Goal: Task Accomplishment & Management: Manage account settings

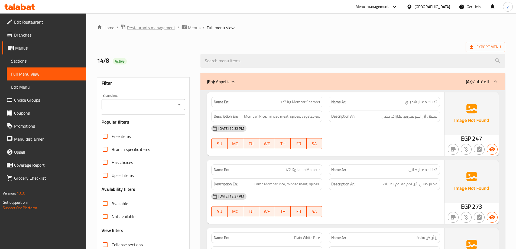
click at [153, 26] on span "Restaurants management" at bounding box center [151, 27] width 48 height 7
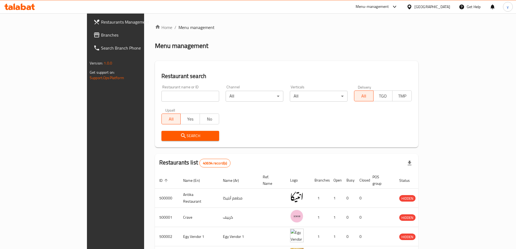
click at [412, 5] on icon at bounding box center [410, 7] width 6 height 6
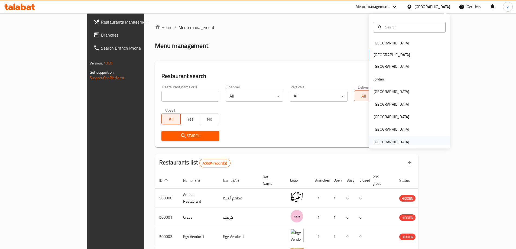
click at [406, 142] on div "[GEOGRAPHIC_DATA]" at bounding box center [391, 142] width 44 height 12
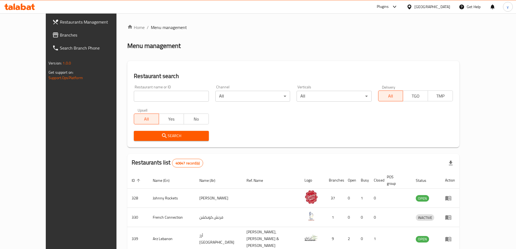
click at [48, 30] on link "Branches" at bounding box center [90, 34] width 84 height 13
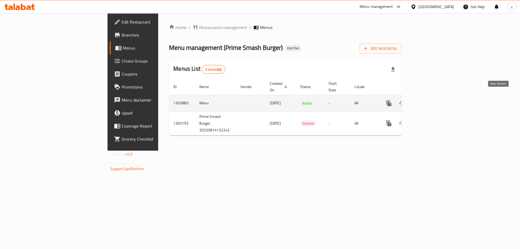
click at [431, 100] on icon "enhanced table" at bounding box center [428, 103] width 7 height 7
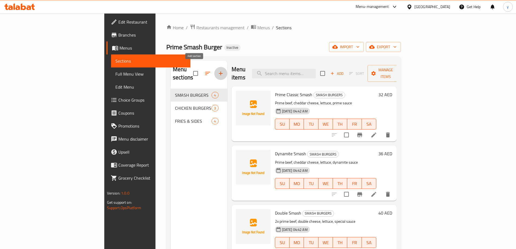
click at [218, 70] on icon "button" at bounding box center [221, 73] width 7 height 7
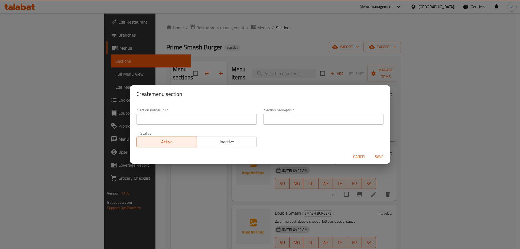
click at [362, 157] on span "Cancel" at bounding box center [359, 156] width 13 height 7
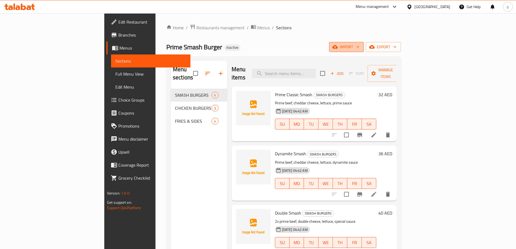
click at [360, 47] on span "import" at bounding box center [347, 47] width 26 height 7
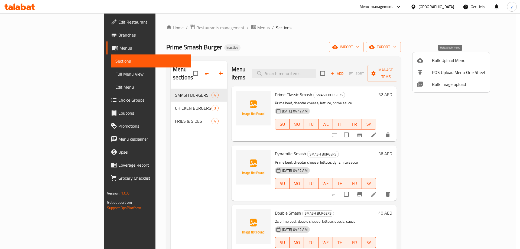
click at [436, 63] on span "Bulk Upload Menu" at bounding box center [459, 60] width 54 height 7
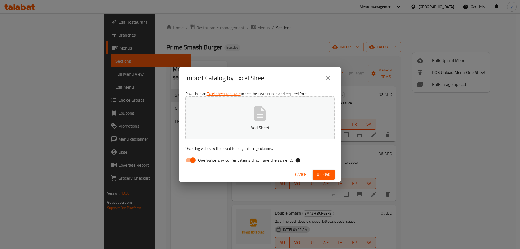
click at [189, 162] on input "Overwrite any current items that have the same ID." at bounding box center [192, 160] width 31 height 10
checkbox input "false"
click at [262, 122] on icon "button" at bounding box center [259, 113] width 17 height 17
click at [331, 175] on button "Upload" at bounding box center [324, 175] width 22 height 10
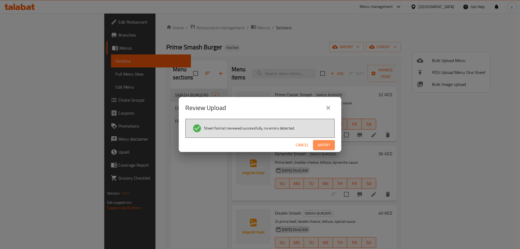
click at [323, 143] on span "Import" at bounding box center [324, 145] width 13 height 7
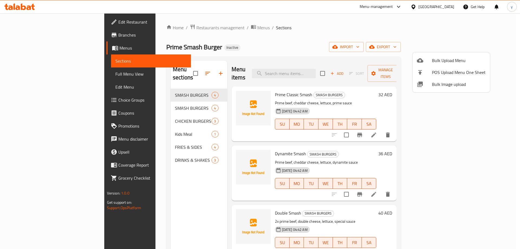
click at [145, 154] on div at bounding box center [260, 124] width 520 height 249
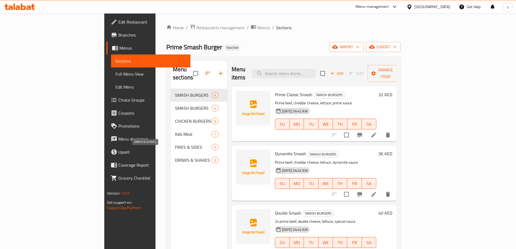
click at [175, 157] on span "DRINKS & SHAKES" at bounding box center [193, 160] width 37 height 7
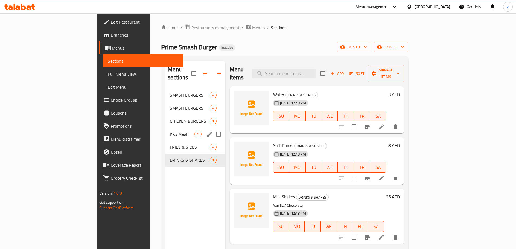
click at [170, 131] on span "Kids Meal" at bounding box center [182, 134] width 25 height 7
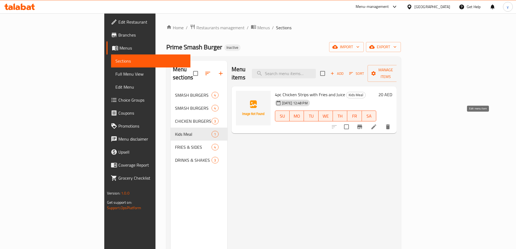
click at [377, 124] on icon at bounding box center [374, 127] width 7 height 7
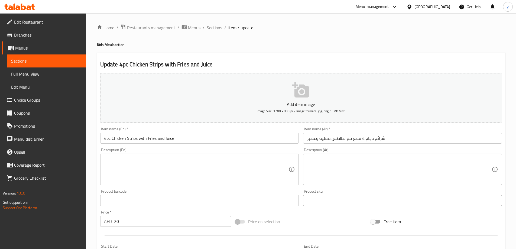
click at [411, 141] on input "شرائح دجاج 4 قطع مع بطاطس مقلية وعصير" at bounding box center [402, 138] width 199 height 11
click at [110, 138] on input "4pc Chicken Strips with Fries and Juice" at bounding box center [199, 138] width 199 height 11
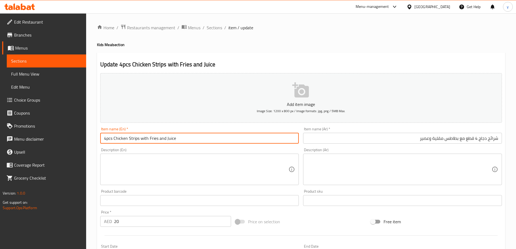
click at [107, 140] on input "4pcs Chicken Strips with Fries and Juice" at bounding box center [199, 138] width 199 height 11
type input "4 pcs Chicken Strips with Fries and Juice"
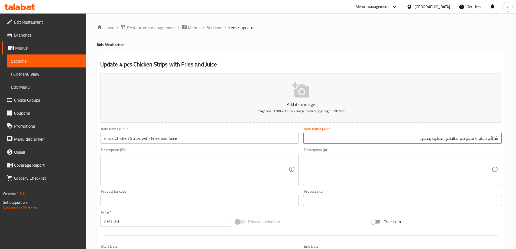
click at [496, 139] on input "شرائح دجاج 4 قطع مع بطاطس مقلية وعصير" at bounding box center [402, 138] width 199 height 11
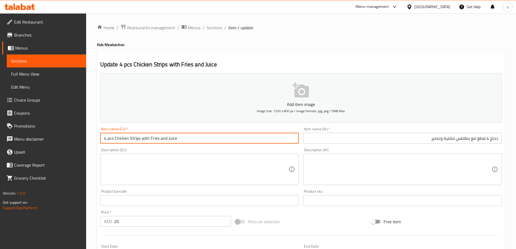
click at [134, 139] on input "4 pcs Chicken Strips with Fries and Juice" at bounding box center [199, 138] width 199 height 11
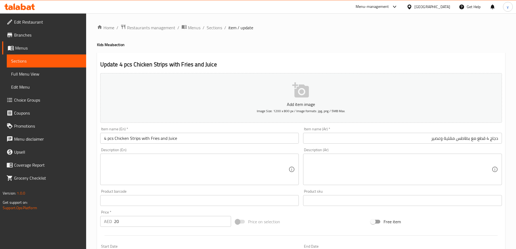
click at [498, 138] on input "دجاج 4 قطع مع بطاطس مقلية وعصير" at bounding box center [402, 138] width 199 height 11
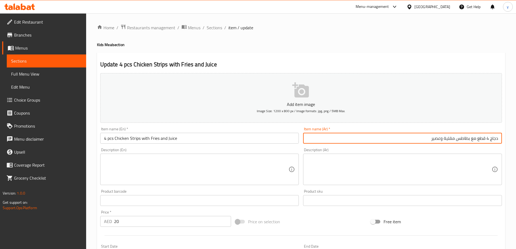
paste input "إستربس"
type input "إستربس دجاج 4 قطع مع بطاطس مقلية وعصير"
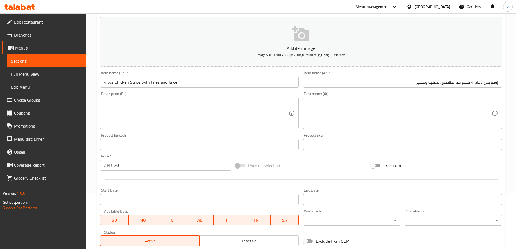
scroll to position [134, 0]
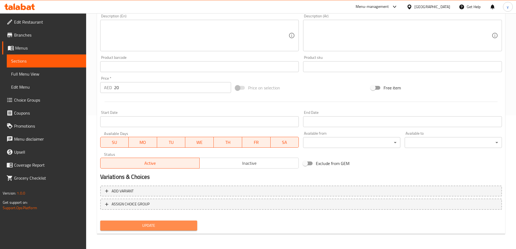
click at [151, 222] on span "Update" at bounding box center [149, 225] width 89 height 7
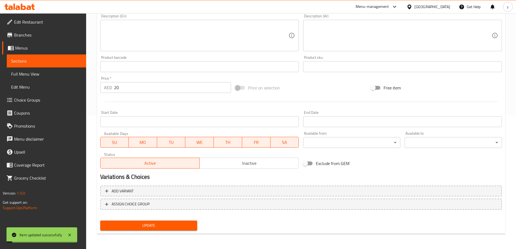
scroll to position [0, 0]
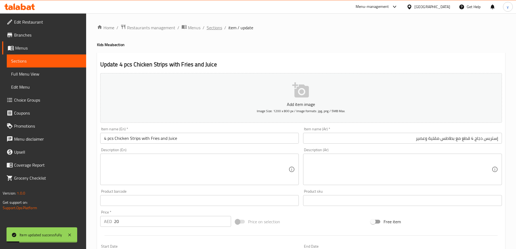
click at [214, 25] on span "Sections" at bounding box center [214, 27] width 15 height 7
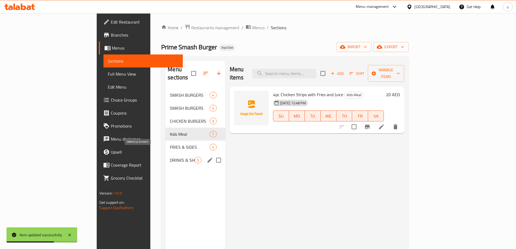
click at [170, 157] on span "DRINKS & SHAKES" at bounding box center [182, 160] width 25 height 7
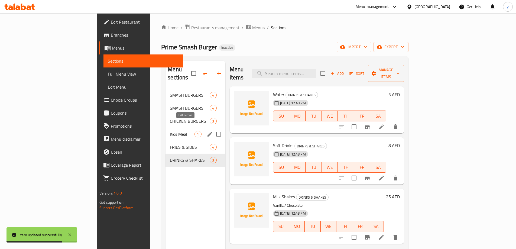
click at [207, 131] on icon "edit" at bounding box center [210, 134] width 7 height 7
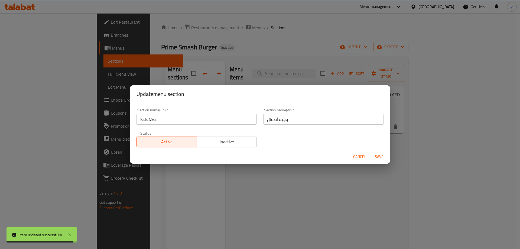
click at [361, 157] on span "Cancel" at bounding box center [359, 156] width 13 height 7
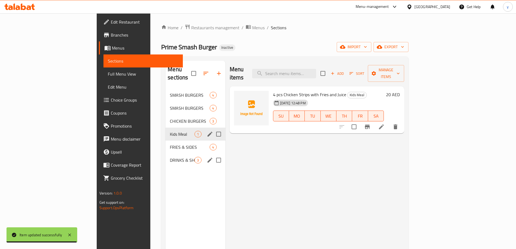
click at [166, 154] on div "DRINKS & SHAKES 3" at bounding box center [196, 160] width 60 height 13
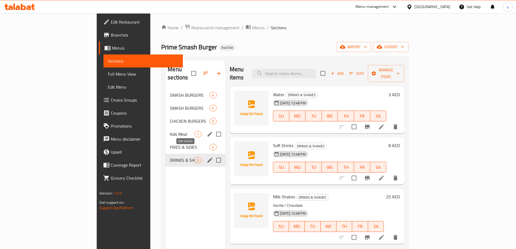
click at [207, 157] on icon "edit" at bounding box center [210, 160] width 7 height 7
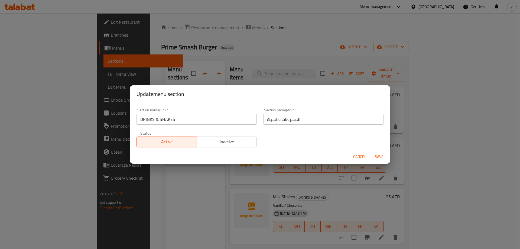
click at [359, 153] on button "Cancel" at bounding box center [359, 157] width 17 height 10
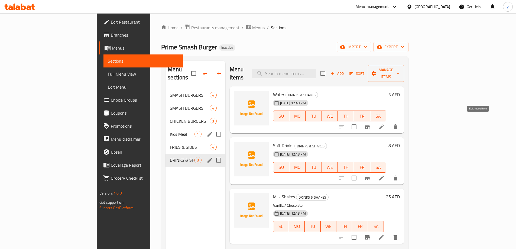
click at [385, 124] on icon at bounding box center [381, 127] width 7 height 7
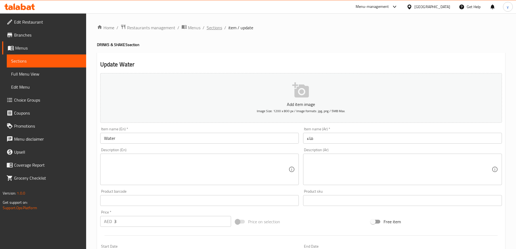
click at [218, 30] on span "Sections" at bounding box center [214, 27] width 15 height 7
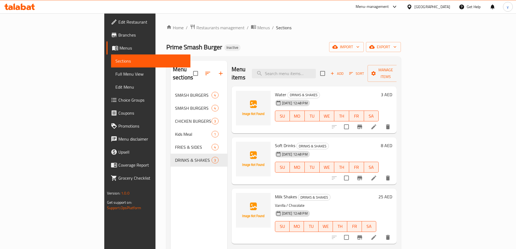
click at [382, 174] on li at bounding box center [373, 178] width 15 height 10
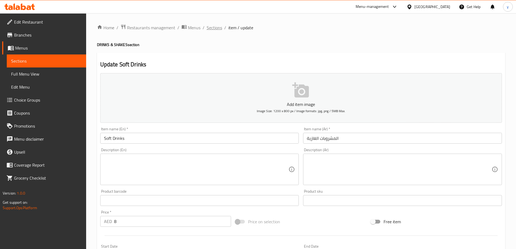
click at [215, 27] on span "Sections" at bounding box center [214, 27] width 15 height 7
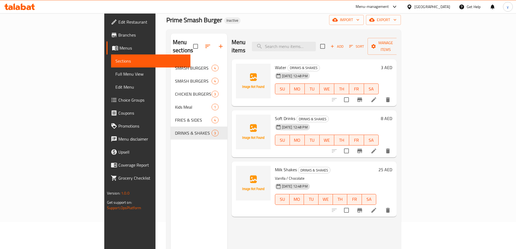
scroll to position [76, 0]
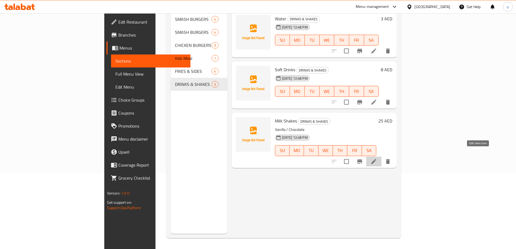
click at [376, 159] on icon at bounding box center [374, 161] width 5 height 5
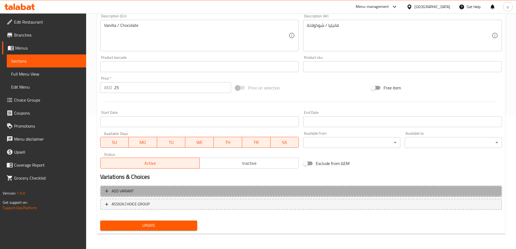
click at [158, 193] on span "Add variant" at bounding box center [301, 191] width 392 height 7
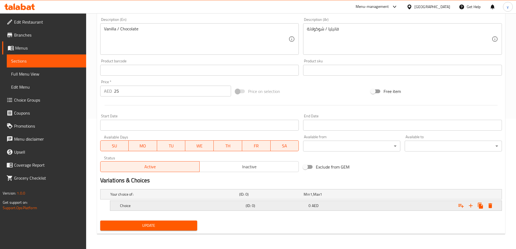
click at [144, 197] on h5 "Choice" at bounding box center [173, 194] width 127 height 5
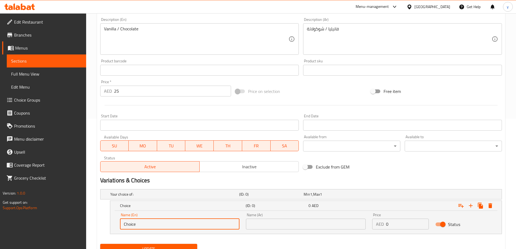
click at [148, 223] on input "Choice" at bounding box center [180, 224] width 120 height 11
type input "\"
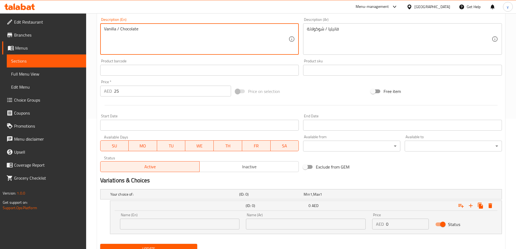
click at [111, 29] on textarea "Vanilla / Chocolate" at bounding box center [196, 39] width 185 height 26
click at [148, 224] on input "text" at bounding box center [180, 224] width 120 height 11
paste input "Vanilla"
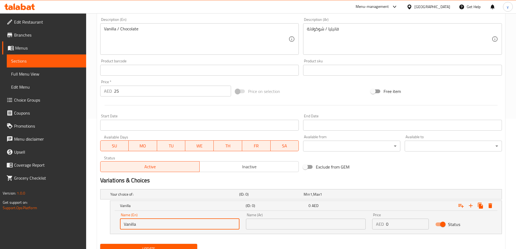
type input "Vanilla"
click at [177, 244] on button "Update" at bounding box center [148, 249] width 97 height 10
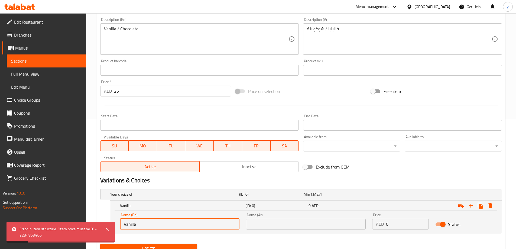
click at [145, 226] on input "Vanilla" at bounding box center [180, 224] width 120 height 11
click at [489, 204] on icon "Expand" at bounding box center [491, 205] width 4 height 5
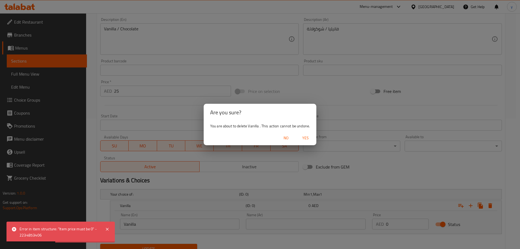
click at [305, 138] on span "Yes" at bounding box center [305, 138] width 13 height 7
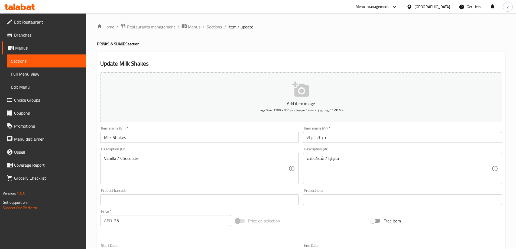
scroll to position [0, 0]
click at [215, 32] on div "Home / Restaurants management / Menus / Sections / item / update DRINKS & SHAKE…" at bounding box center [301, 198] width 408 height 348
click at [215, 29] on span "Sections" at bounding box center [214, 27] width 15 height 7
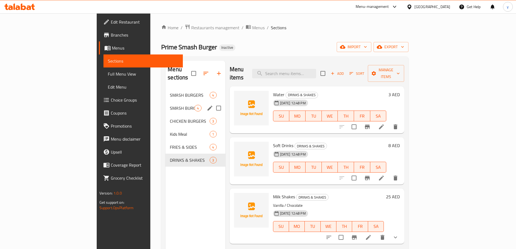
click at [170, 92] on span "SMASH BURGERS" at bounding box center [190, 95] width 40 height 7
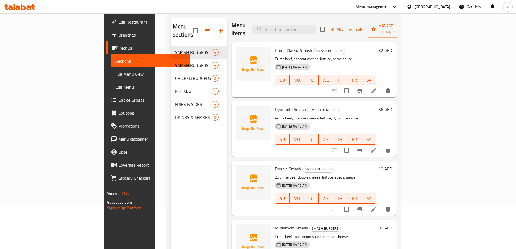
scroll to position [76, 0]
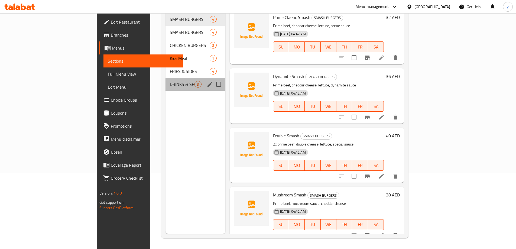
click at [166, 82] on div "DRINKS & SHAKES 3" at bounding box center [196, 84] width 60 height 13
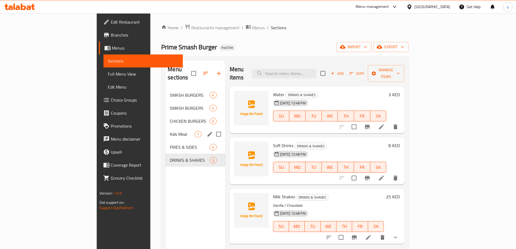
click at [170, 131] on span "Kids Meal" at bounding box center [182, 134] width 25 height 7
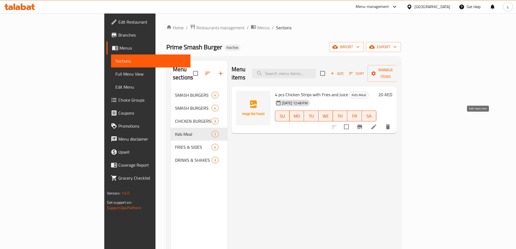
click at [376, 124] on icon at bounding box center [374, 126] width 5 height 5
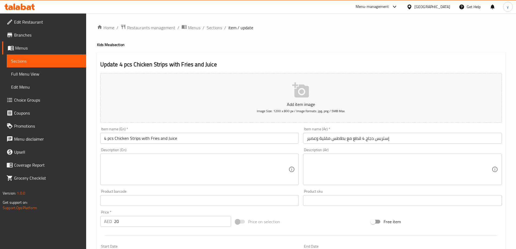
click at [154, 137] on input "4 pcs Chicken Strips with Fries and Juice" at bounding box center [199, 138] width 199 height 11
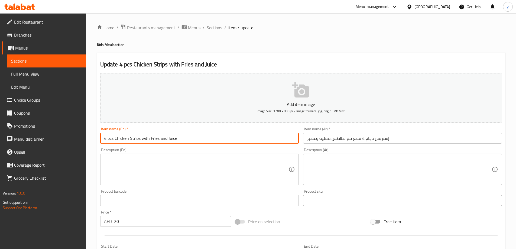
click at [154, 137] on input "4 pcs Chicken Strips with Fries and Juice" at bounding box center [199, 138] width 199 height 11
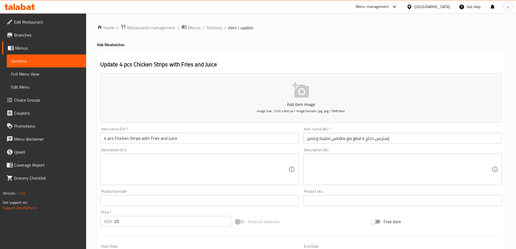
scroll to position [134, 0]
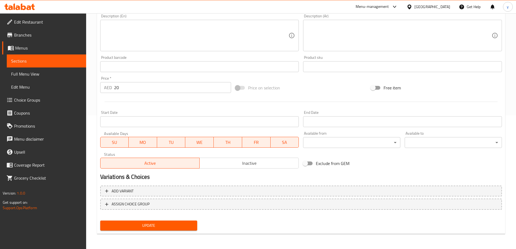
click at [162, 227] on span "Update" at bounding box center [149, 225] width 89 height 7
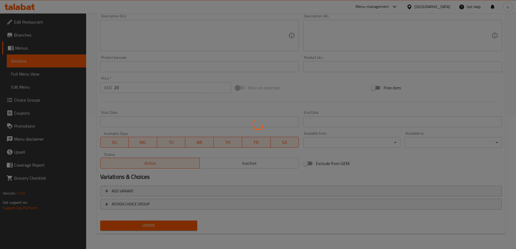
scroll to position [0, 0]
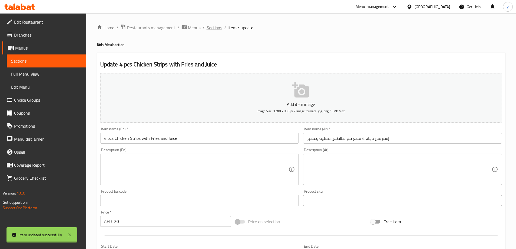
click at [214, 26] on div "Home / Restaurants management / Menus / Sections / item / update Kids Meal sect…" at bounding box center [301, 198] width 408 height 348
click at [214, 26] on span "Sections" at bounding box center [214, 27] width 15 height 7
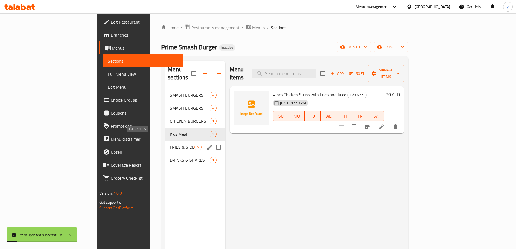
click at [170, 144] on span "FRIES & SIDES" at bounding box center [182, 147] width 25 height 7
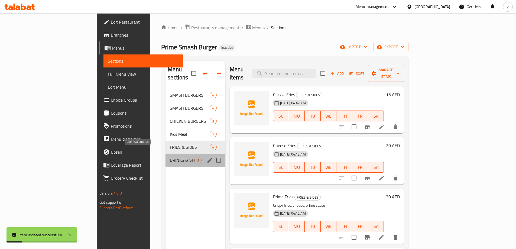
click at [170, 157] on span "DRINKS & SHAKES" at bounding box center [182, 160] width 25 height 7
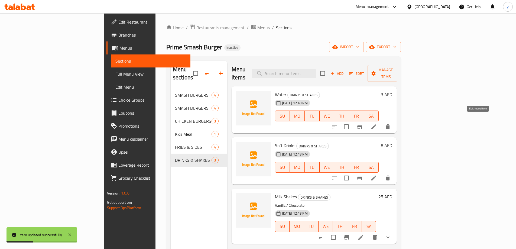
click at [377, 124] on icon at bounding box center [374, 127] width 7 height 7
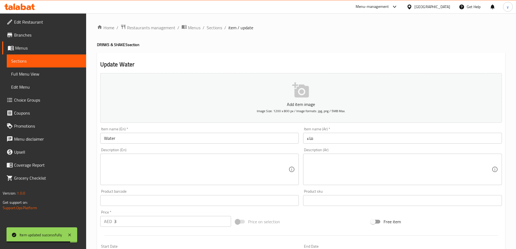
click at [180, 136] on input "Water" at bounding box center [199, 138] width 199 height 11
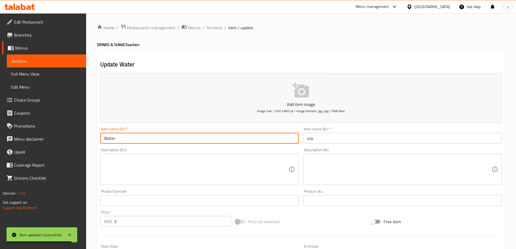
click at [180, 136] on input "Water" at bounding box center [199, 138] width 199 height 11
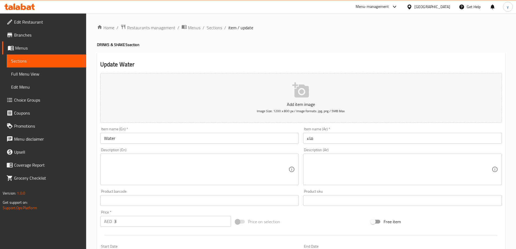
click at [405, 134] on input "ماء" at bounding box center [402, 138] width 199 height 11
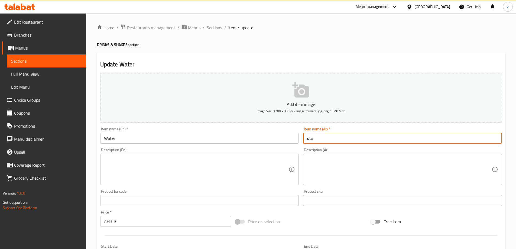
click at [405, 134] on input "ماء" at bounding box center [402, 138] width 199 height 11
paste input "ياه"
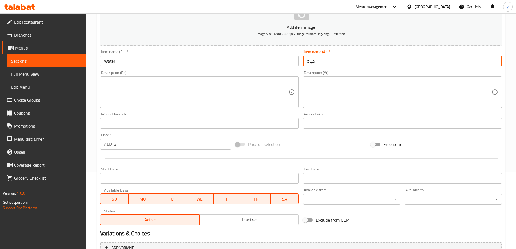
scroll to position [134, 0]
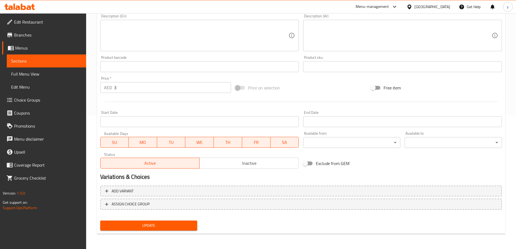
type input "مياه"
click at [142, 223] on span "Update" at bounding box center [149, 225] width 89 height 7
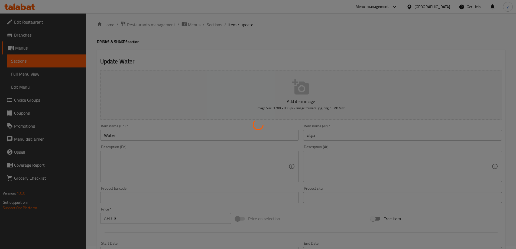
scroll to position [0, 0]
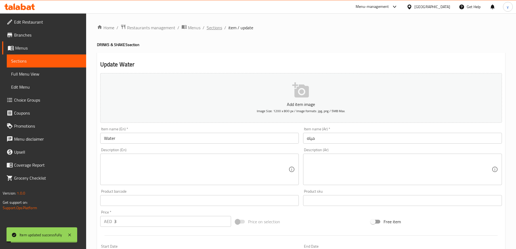
click at [213, 25] on span "Sections" at bounding box center [214, 27] width 15 height 7
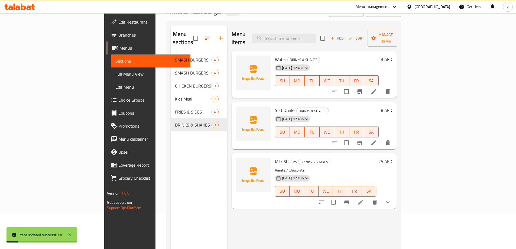
scroll to position [76, 0]
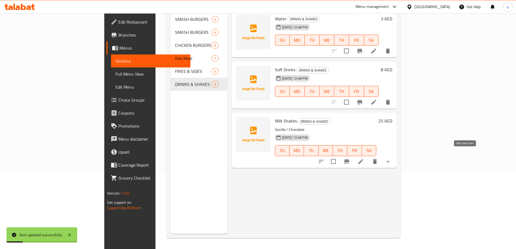
click at [364, 158] on icon at bounding box center [361, 161] width 7 height 7
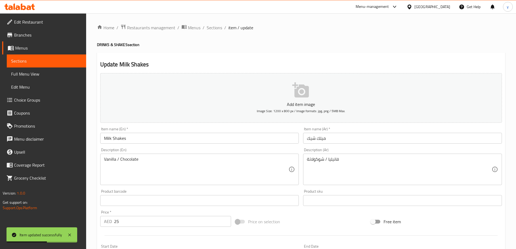
click at [195, 137] on input "Milk Shakes" at bounding box center [199, 138] width 199 height 11
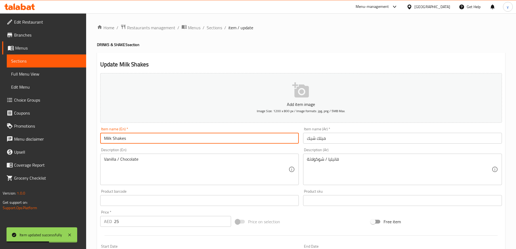
click at [195, 137] on input "Milk Shakes" at bounding box center [199, 138] width 199 height 11
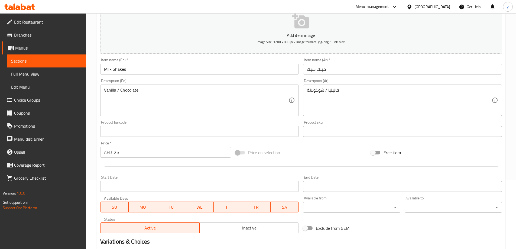
scroll to position [143, 0]
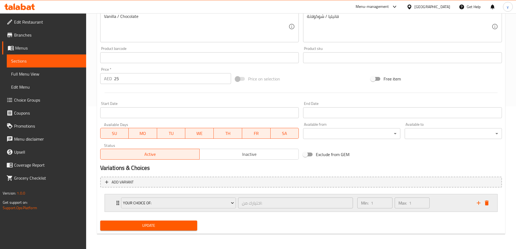
click at [438, 201] on div "Min: 1 ​ Max: 1 ​" at bounding box center [413, 202] width 119 height 17
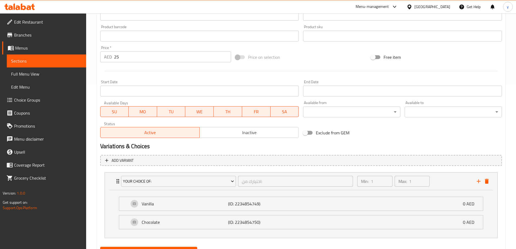
scroll to position [191, 0]
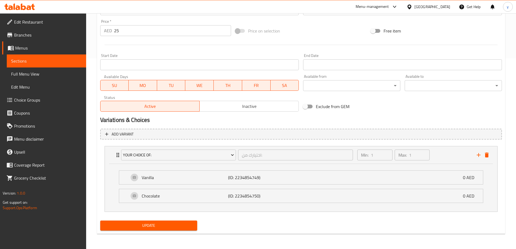
click at [184, 229] on button "Update" at bounding box center [148, 226] width 97 height 10
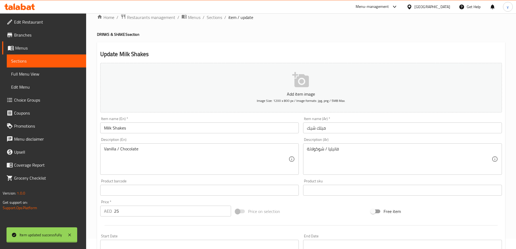
scroll to position [0, 0]
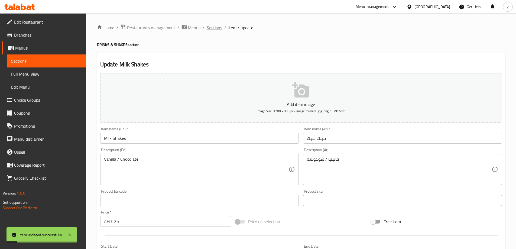
click at [213, 27] on span "Sections" at bounding box center [214, 27] width 15 height 7
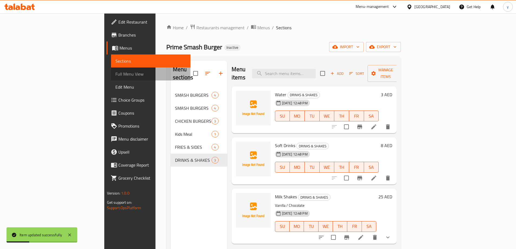
click at [115, 76] on span "Full Menu View" at bounding box center [150, 74] width 71 height 7
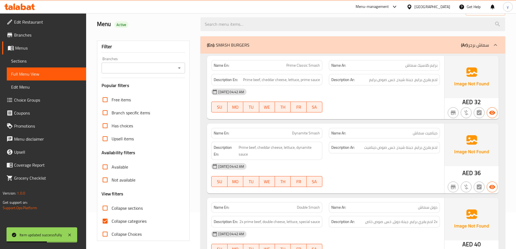
scroll to position [54, 0]
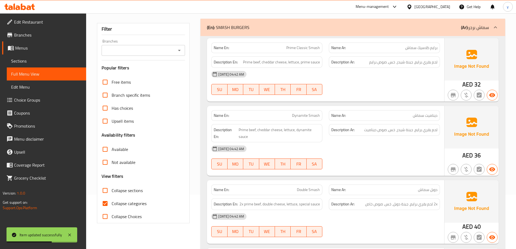
click at [131, 206] on span "Collapse categories" at bounding box center [129, 203] width 35 height 7
click at [112, 206] on input "Collapse categories" at bounding box center [105, 203] width 13 height 13
checkbox input "false"
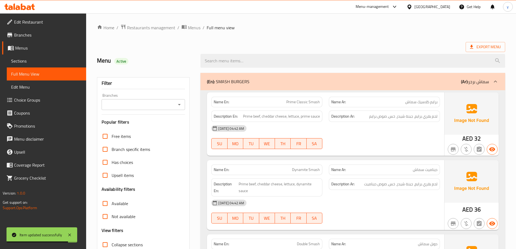
scroll to position [81, 0]
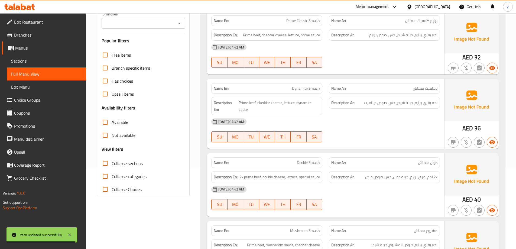
click at [136, 166] on span "Collapse sections" at bounding box center [127, 163] width 31 height 7
click at [112, 166] on input "Collapse sections" at bounding box center [105, 163] width 13 height 13
checkbox input "true"
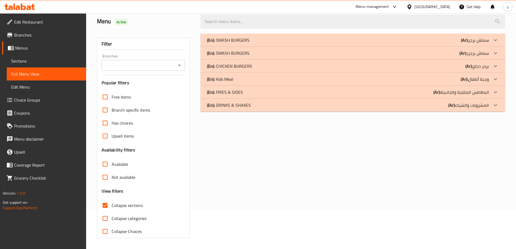
scroll to position [39, 0]
click at [395, 43] on div "(En): DRINKS & SHAKES (Ar): المشروبات والشيك" at bounding box center [348, 40] width 282 height 7
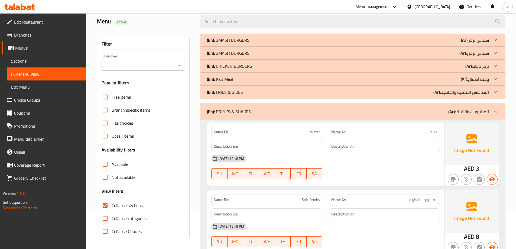
click at [401, 43] on div "(En): Kids Meal (Ar): وجبة أطفال" at bounding box center [348, 40] width 282 height 7
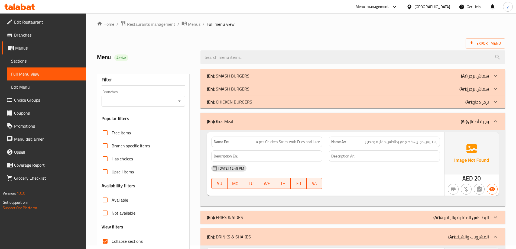
scroll to position [0, 0]
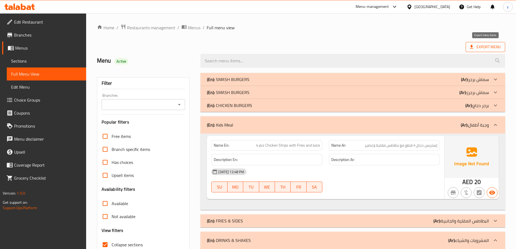
click at [486, 49] on span "Export Menu" at bounding box center [485, 47] width 31 height 7
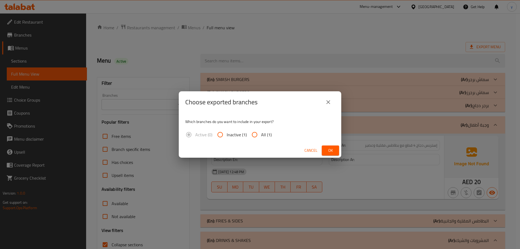
click at [263, 134] on span "All (1)" at bounding box center [266, 134] width 11 height 7
click at [261, 134] on input "All (1)" at bounding box center [254, 134] width 13 height 13
radio input "true"
click at [328, 150] on span "Ok" at bounding box center [330, 150] width 9 height 7
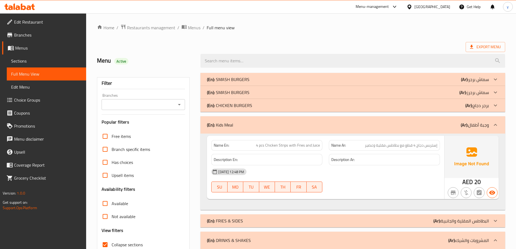
click at [431, 31] on ol "Home / Restaurants management / Menus / Full menu view" at bounding box center [301, 27] width 408 height 7
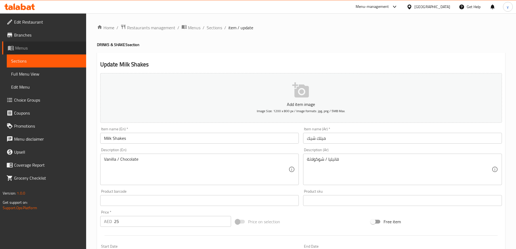
click at [66, 43] on link "Menus" at bounding box center [44, 47] width 84 height 13
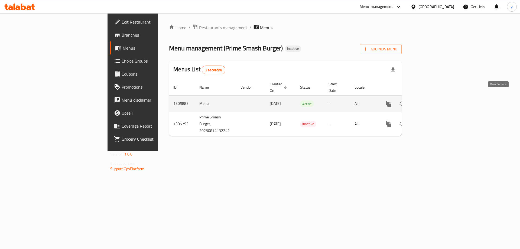
click at [431, 101] on icon "enhanced table" at bounding box center [428, 103] width 5 height 5
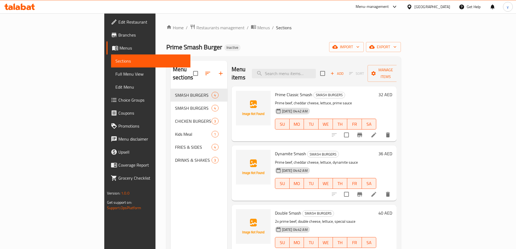
click at [118, 102] on span "Choice Groups" at bounding box center [152, 100] width 68 height 7
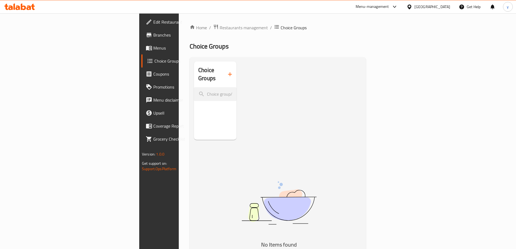
click at [224, 70] on button "button" at bounding box center [230, 74] width 13 height 13
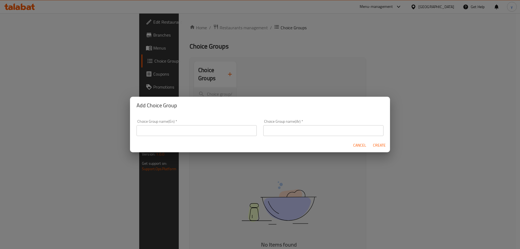
drag, startPoint x: 202, startPoint y: 132, endPoint x: 202, endPoint y: 135, distance: 3.5
click at [202, 132] on input "text" at bounding box center [197, 130] width 120 height 11
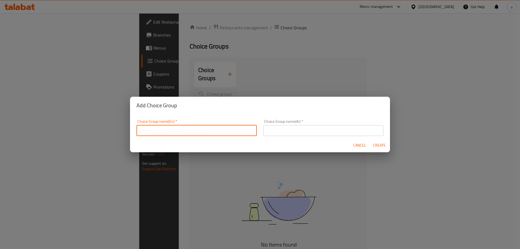
type input "Your Choice Of:"
click at [315, 137] on div "Choice Group name(Ar)   * Choice Group name(Ar) *" at bounding box center [323, 127] width 127 height 23
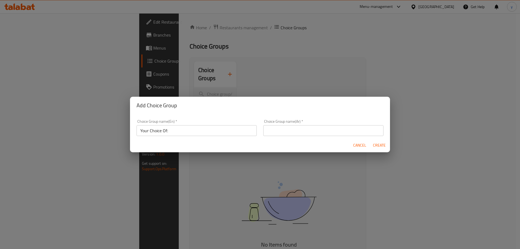
click at [305, 130] on input "text" at bounding box center [323, 130] width 120 height 11
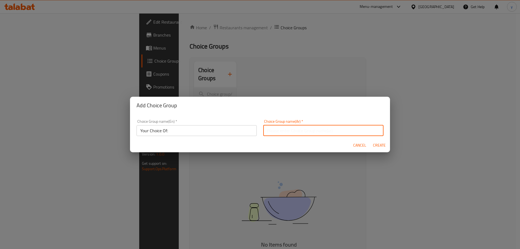
type input "اختيارك من:"
click at [373, 144] on span "Create" at bounding box center [379, 145] width 13 height 7
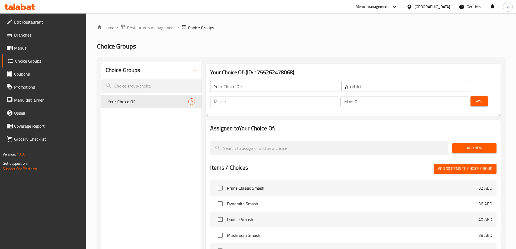
type input "1"
click at [338, 96] on input "1" at bounding box center [281, 101] width 114 height 11
type input "1"
click at [453, 96] on input "1" at bounding box center [412, 101] width 114 height 11
click at [475, 98] on span "Save" at bounding box center [479, 101] width 9 height 7
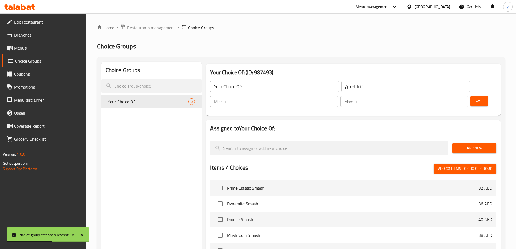
click at [489, 145] on span "Add New" at bounding box center [474, 148] width 35 height 7
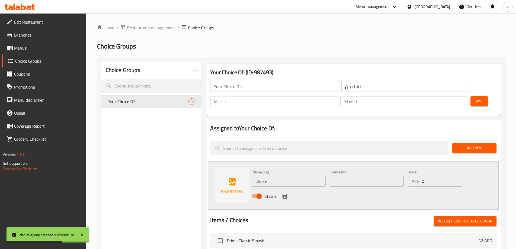
click at [303, 176] on input "Choice" at bounding box center [289, 181] width 74 height 11
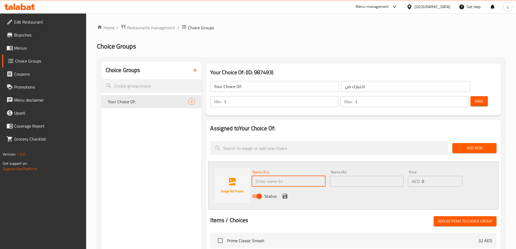
click at [301, 176] on input "text" at bounding box center [289, 181] width 74 height 11
paste input "Vanilla"
type input "Vanilla"
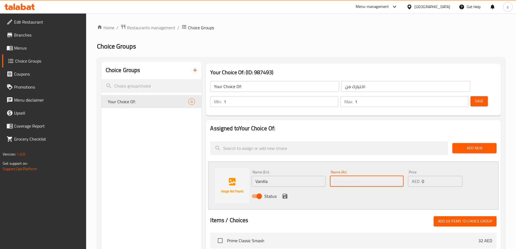
click at [365, 176] on input "text" at bounding box center [367, 181] width 74 height 11
paste input "فانيليا"
type input "فانيليا"
click at [284, 194] on icon "save" at bounding box center [285, 196] width 5 height 5
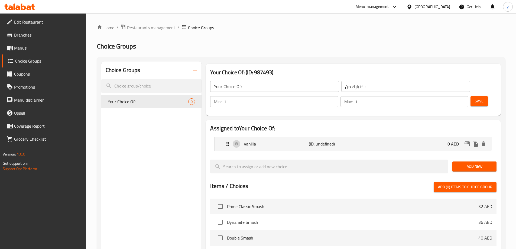
drag, startPoint x: 490, startPoint y: 150, endPoint x: 514, endPoint y: 150, distance: 23.9
click at [490, 163] on span "Add New" at bounding box center [474, 166] width 35 height 7
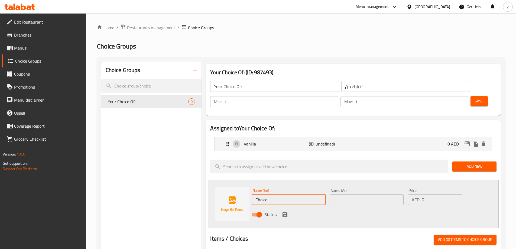
click at [281, 194] on input "Choice" at bounding box center [289, 199] width 74 height 11
paste input "Chocolat"
click at [257, 194] on input "Chocolate" at bounding box center [289, 199] width 74 height 11
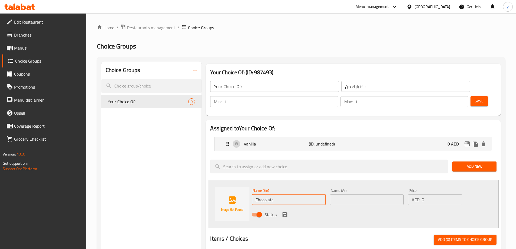
type input "Chocolate"
click at [348, 194] on input "text" at bounding box center [367, 199] width 74 height 11
paste input "شوكولاتة"
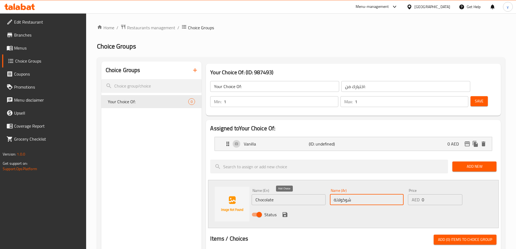
type input "شوكولاتة"
click at [286, 212] on icon "save" at bounding box center [285, 214] width 5 height 5
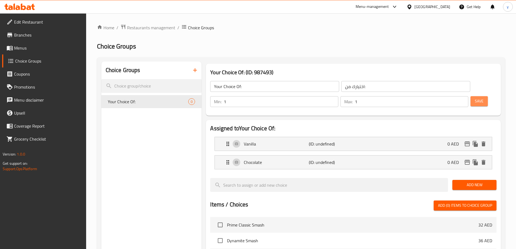
click at [475, 98] on span "Save" at bounding box center [479, 101] width 9 height 7
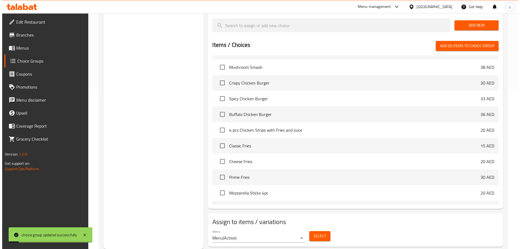
scroll to position [135, 0]
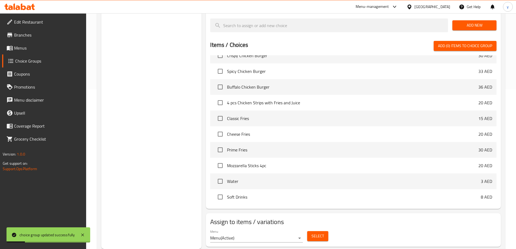
click at [323, 233] on span "Select" at bounding box center [318, 236] width 12 height 7
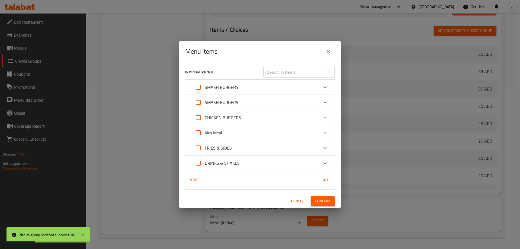
click at [216, 169] on div "DRINKS & SHAKES" at bounding box center [216, 163] width 48 height 13
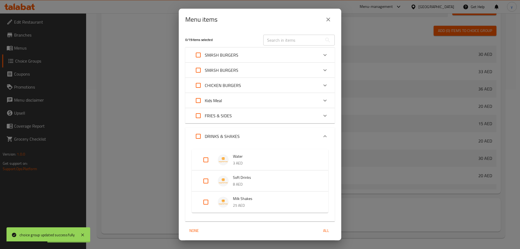
click at [205, 202] on input "Expand" at bounding box center [205, 202] width 13 height 13
checkbox input "true"
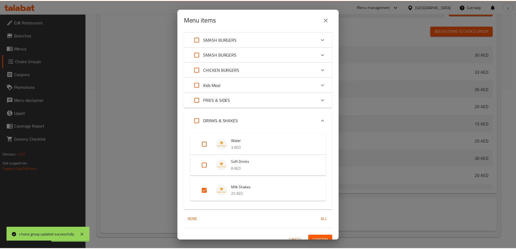
scroll to position [23, 0]
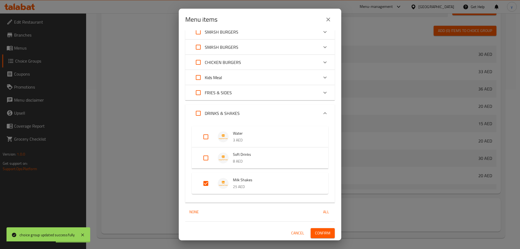
click at [316, 240] on div "Menu items 1 / 19 items selected ​ SMASH BURGERS Prime Classic Smash 32 AED Dyn…" at bounding box center [260, 124] width 520 height 249
click at [319, 237] on button "Confirm" at bounding box center [323, 233] width 24 height 10
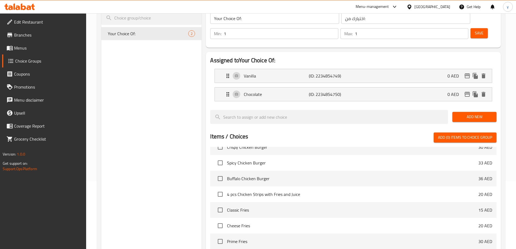
scroll to position [0, 0]
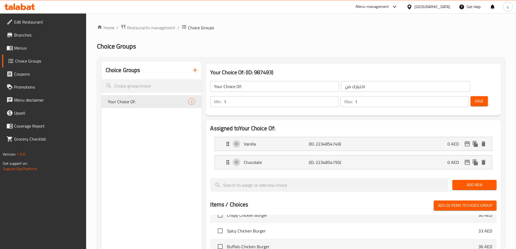
click at [193, 73] on icon "button" at bounding box center [195, 70] width 7 height 7
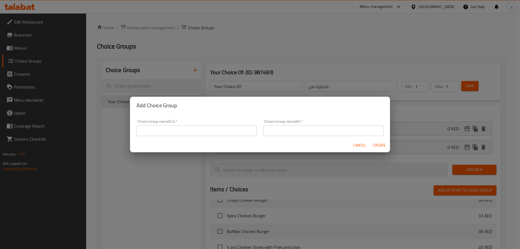
drag, startPoint x: 177, startPoint y: 129, endPoint x: 177, endPoint y: 135, distance: 6.0
click at [177, 129] on input "text" at bounding box center [197, 130] width 120 height 11
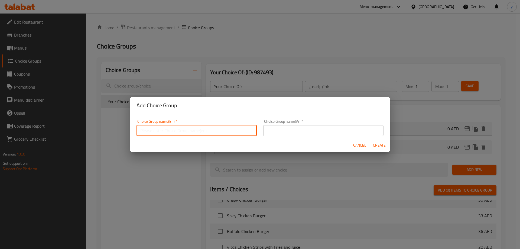
type input "Your Choice Of:00000"
click at [329, 127] on input "text" at bounding box center [323, 130] width 120 height 11
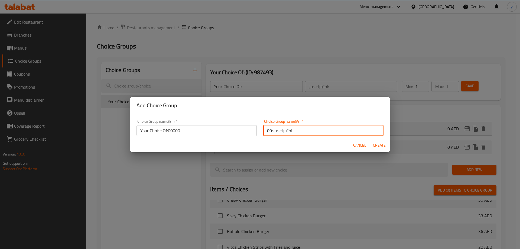
type input "اختيارك من:00"
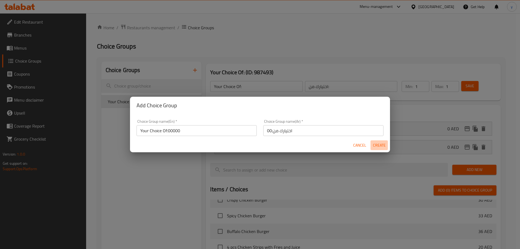
click at [380, 147] on span "Create" at bounding box center [379, 145] width 13 height 7
type input "Your Choice Of:00000"
type input "اختيارك من:00"
type input "0"
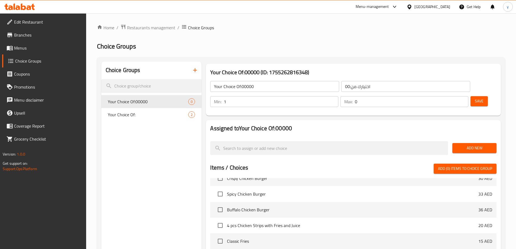
type input "1"
click at [338, 96] on input "1" at bounding box center [281, 101] width 114 height 11
type input "1"
click at [453, 96] on input "1" at bounding box center [412, 101] width 114 height 11
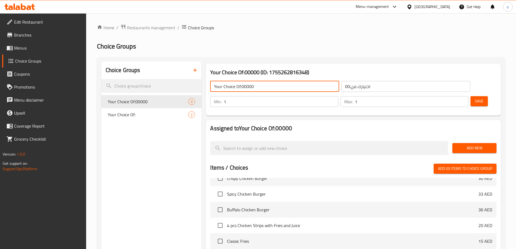
drag, startPoint x: 265, startPoint y: 88, endPoint x: 242, endPoint y: 86, distance: 22.8
click at [242, 86] on input "Your Choice Of:00000" at bounding box center [274, 86] width 129 height 11
type input "Your Choice Of:"
click at [349, 89] on input "اختيارك من:00" at bounding box center [405, 86] width 129 height 11
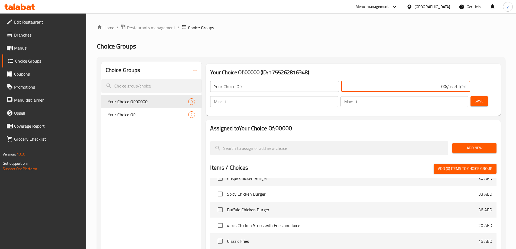
drag, startPoint x: 374, startPoint y: 87, endPoint x: 351, endPoint y: 84, distance: 22.6
click at [351, 84] on input "اختيارك من:00" at bounding box center [405, 86] width 129 height 11
type input "اختيارك من:"
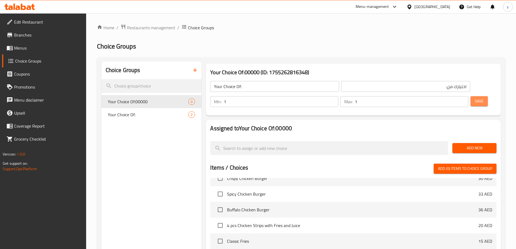
click at [475, 98] on span "Save" at bounding box center [479, 101] width 9 height 7
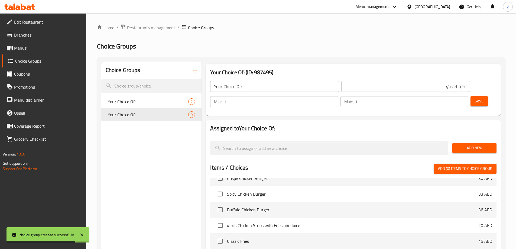
click at [481, 145] on span "Add New" at bounding box center [474, 148] width 35 height 7
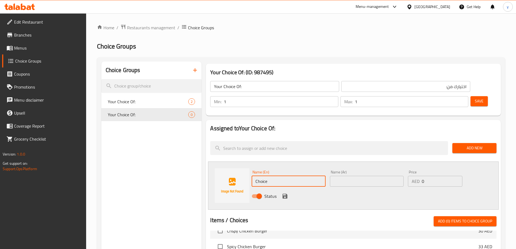
click at [270, 176] on input "Choice" at bounding box center [289, 181] width 74 height 11
paste input "ok"
type input "Coke"
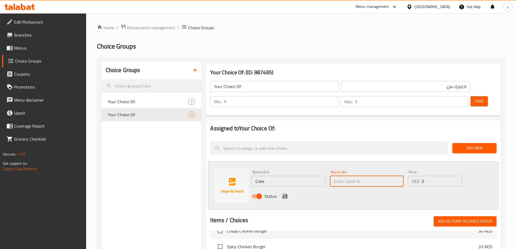
click at [377, 176] on input "text" at bounding box center [367, 181] width 74 height 11
paste input "كوك"
type input "كوك"
click at [288, 193] on icon "save" at bounding box center [285, 196] width 7 height 7
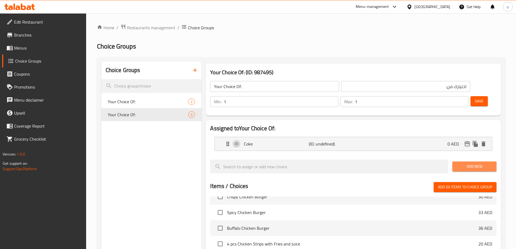
drag, startPoint x: 470, startPoint y: 151, endPoint x: 435, endPoint y: 160, distance: 36.1
click at [470, 163] on span "Add New" at bounding box center [474, 166] width 35 height 7
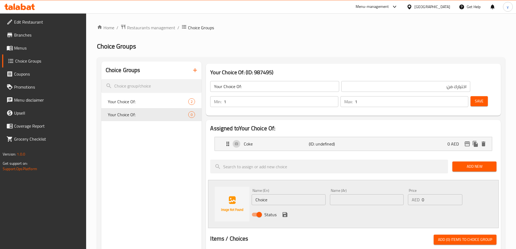
click at [267, 194] on input "Choice" at bounding box center [289, 199] width 74 height 11
paste input "Sprit"
type input "Sprite"
click at [366, 137] on div "Coke (ID: undefined) 0 AED" at bounding box center [355, 144] width 261 height 14
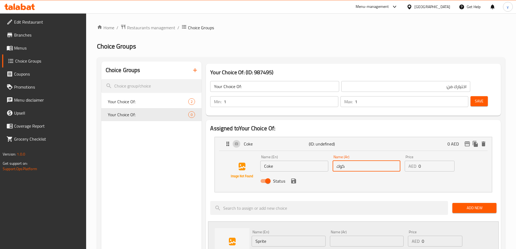
click at [360, 161] on input "كوك" at bounding box center [367, 166] width 68 height 11
paste input "اكولا"
click at [294, 179] on icon "save" at bounding box center [293, 181] width 5 height 5
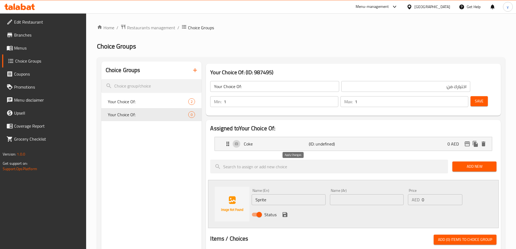
type input "كوكاكولا"
click at [333, 194] on input "text" at bounding box center [367, 199] width 74 height 11
paste input "سبرايت"
type input "سبرايت"
drag, startPoint x: 285, startPoint y: 199, endPoint x: 312, endPoint y: 187, distance: 29.3
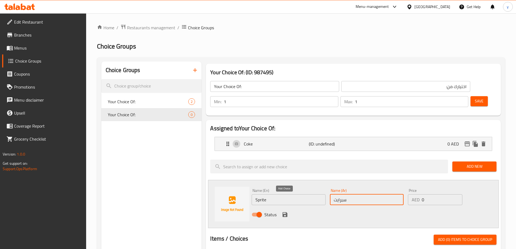
click at [285, 212] on icon "save" at bounding box center [285, 214] width 5 height 5
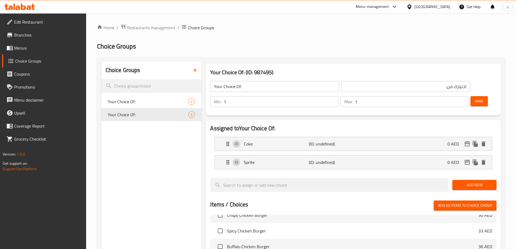
click at [475, 98] on span "Save" at bounding box center [479, 101] width 9 height 7
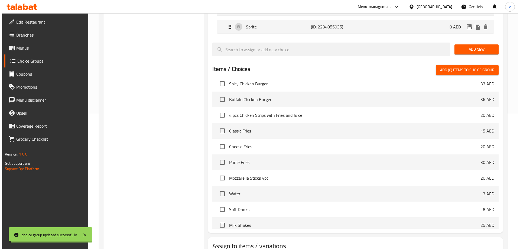
scroll to position [154, 0]
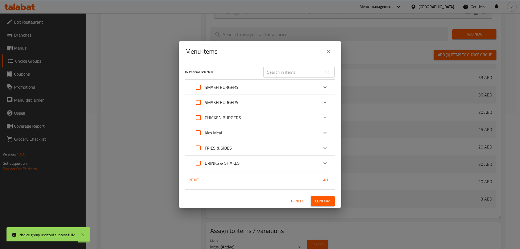
click at [273, 160] on div "DRINKS & SHAKES" at bounding box center [255, 163] width 127 height 13
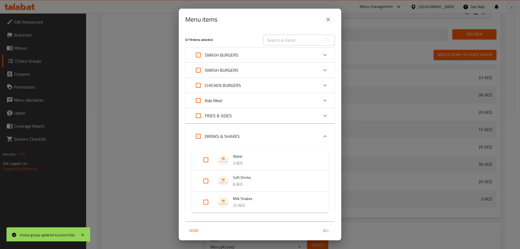
click at [203, 180] on input "Expand" at bounding box center [205, 181] width 13 height 13
checkbox input "true"
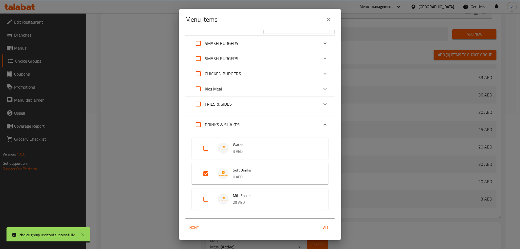
scroll to position [27, 0]
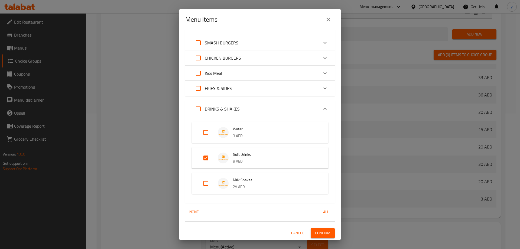
click at [321, 236] on span "Confirm" at bounding box center [322, 233] width 15 height 7
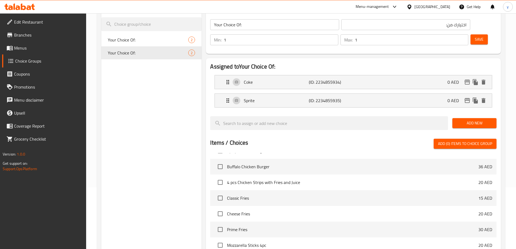
scroll to position [0, 0]
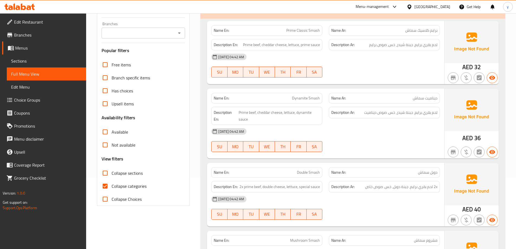
scroll to position [108, 0]
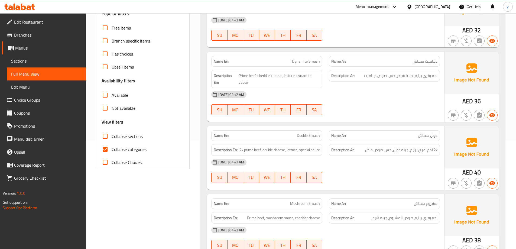
click at [137, 134] on span "Collapse sections" at bounding box center [127, 136] width 31 height 7
click at [112, 134] on input "Collapse sections" at bounding box center [105, 136] width 13 height 13
checkbox input "true"
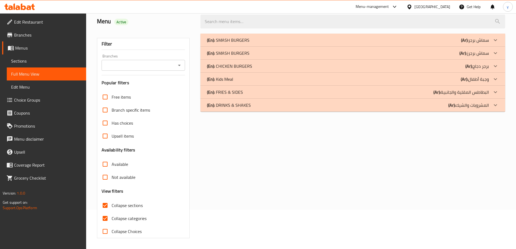
click at [124, 215] on span "Collapse categories" at bounding box center [129, 218] width 35 height 7
click at [112, 212] on input "Collapse categories" at bounding box center [105, 218] width 13 height 13
checkbox input "false"
click at [364, 43] on div "(En): FRIES & SIDES (Ar): البطاطس المقلية والجانبية" at bounding box center [348, 40] width 282 height 7
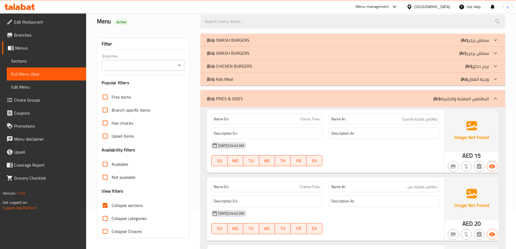
click at [364, 95] on div "(En): FRIES & SIDES (Ar): البطاطس المقلية والجانبية" at bounding box center [353, 98] width 305 height 17
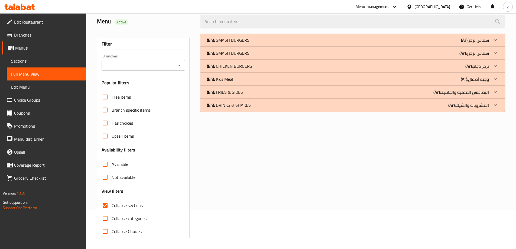
click at [385, 43] on div "(En): Kids Meal (Ar): وجبة أطفال" at bounding box center [348, 40] width 282 height 7
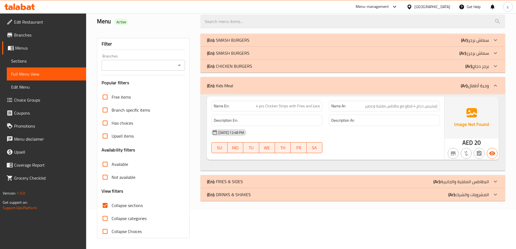
click at [400, 43] on div "(En): DRINKS & SHAKES (Ar): المشروبات والشيك" at bounding box center [348, 40] width 282 height 7
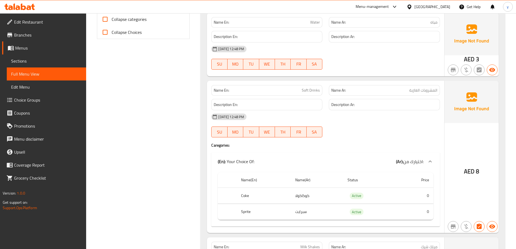
scroll to position [0, 0]
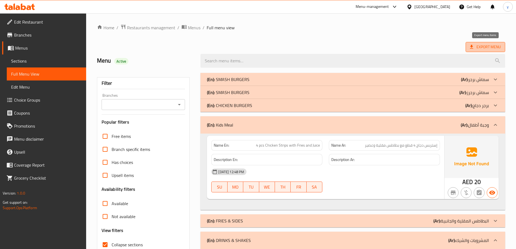
click at [488, 51] on span "Export Menu" at bounding box center [486, 47] width 40 height 10
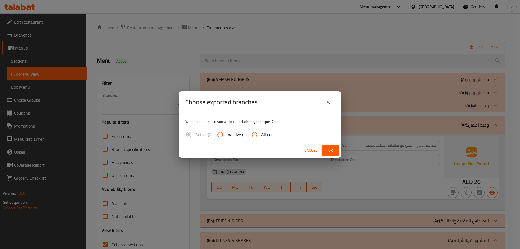
click at [257, 135] on input "All (1)" at bounding box center [254, 134] width 13 height 13
radio input "true"
click at [327, 151] on span "Ok" at bounding box center [330, 150] width 9 height 7
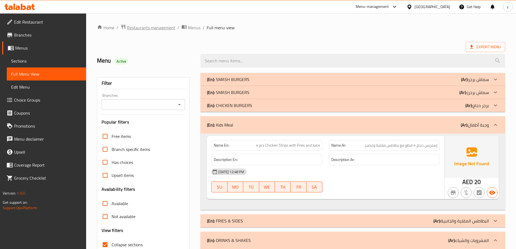
click at [166, 26] on span "Restaurants management" at bounding box center [151, 27] width 48 height 7
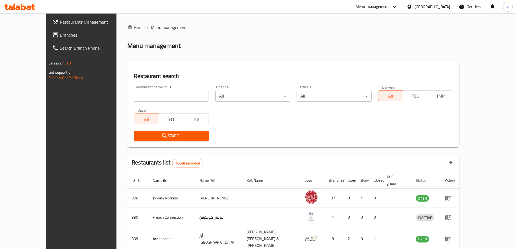
click at [412, 8] on icon at bounding box center [410, 7] width 6 height 6
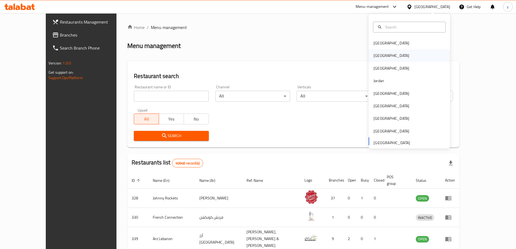
click at [400, 55] on div "[GEOGRAPHIC_DATA]" at bounding box center [409, 55] width 81 height 12
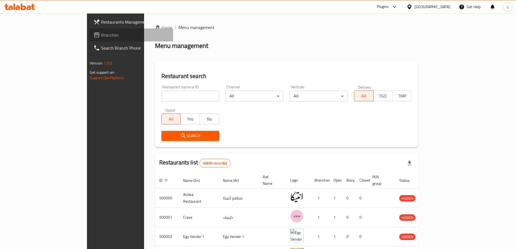
click at [101, 34] on span "Branches" at bounding box center [135, 35] width 68 height 7
